Goal: Check status: Check status

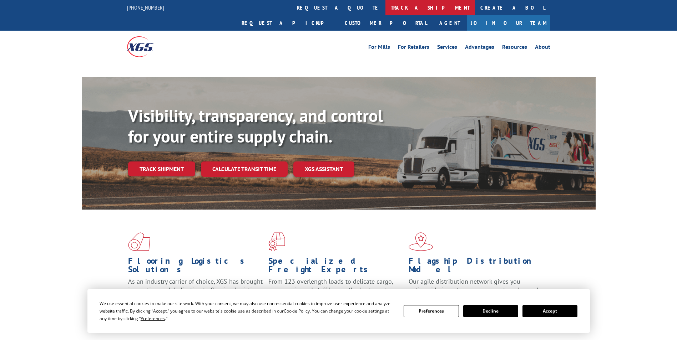
click at [385, 10] on link "track a shipment" at bounding box center [430, 7] width 90 height 15
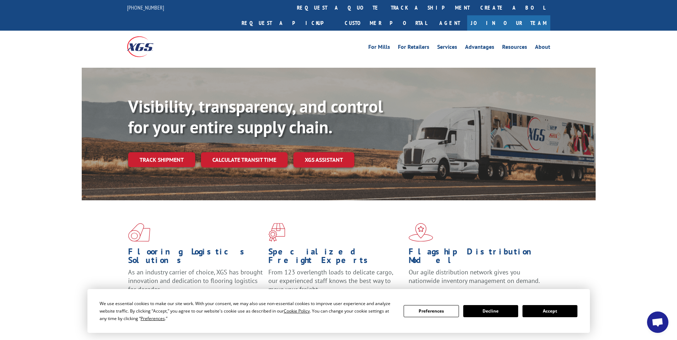
click at [385, 7] on link "track a shipment" at bounding box center [430, 7] width 90 height 15
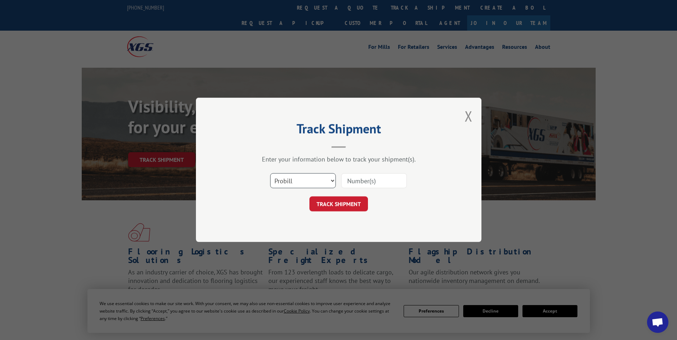
click at [302, 181] on select "Select category... Probill BOL PO" at bounding box center [303, 181] width 66 height 15
select select "bol"
click at [270, 174] on select "Select category... Probill BOL PO" at bounding box center [303, 181] width 66 height 15
click at [359, 179] on input at bounding box center [374, 181] width 66 height 15
paste input "6009131"
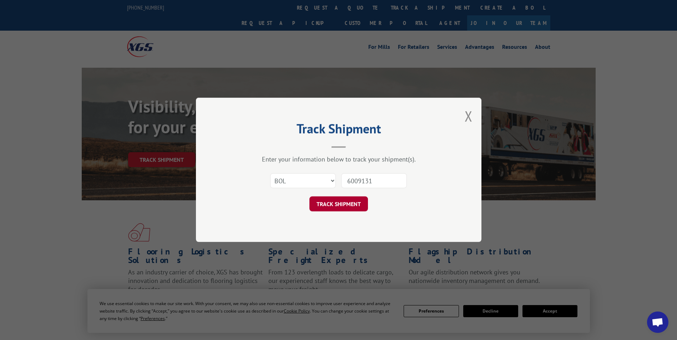
type input "6009131"
click at [348, 203] on button "TRACK SHIPMENT" at bounding box center [338, 204] width 59 height 15
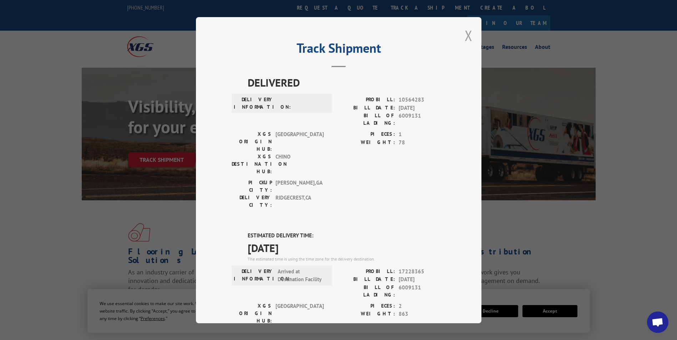
click at [467, 33] on button "Close modal" at bounding box center [469, 35] width 8 height 19
